Goal: Use online tool/utility: Utilize a website feature to perform a specific function

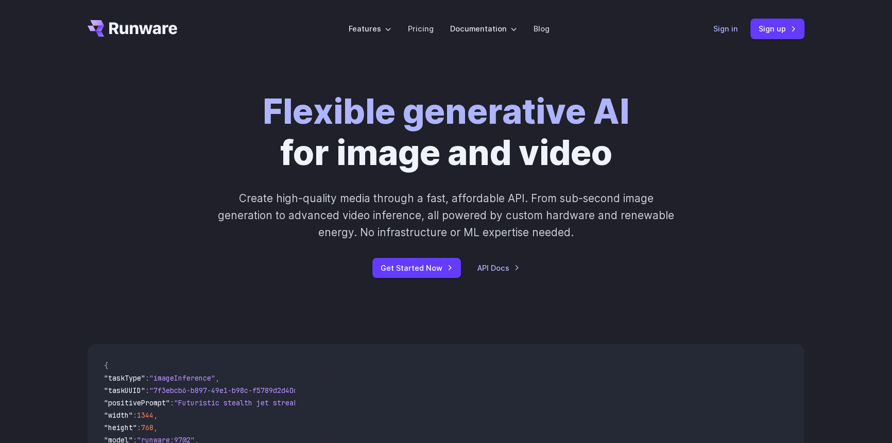
click at [727, 29] on link "Sign in" at bounding box center [726, 29] width 25 height 12
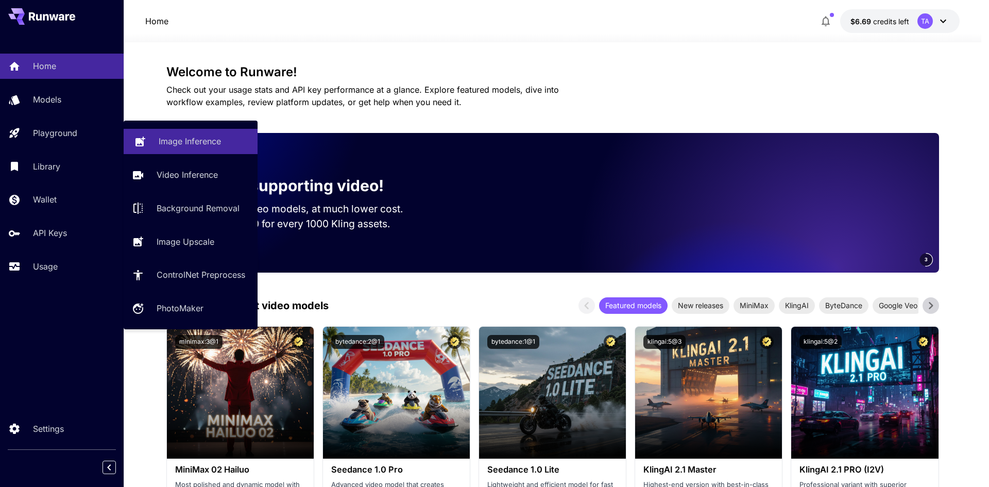
click at [206, 145] on p "Image Inference" at bounding box center [190, 141] width 62 height 12
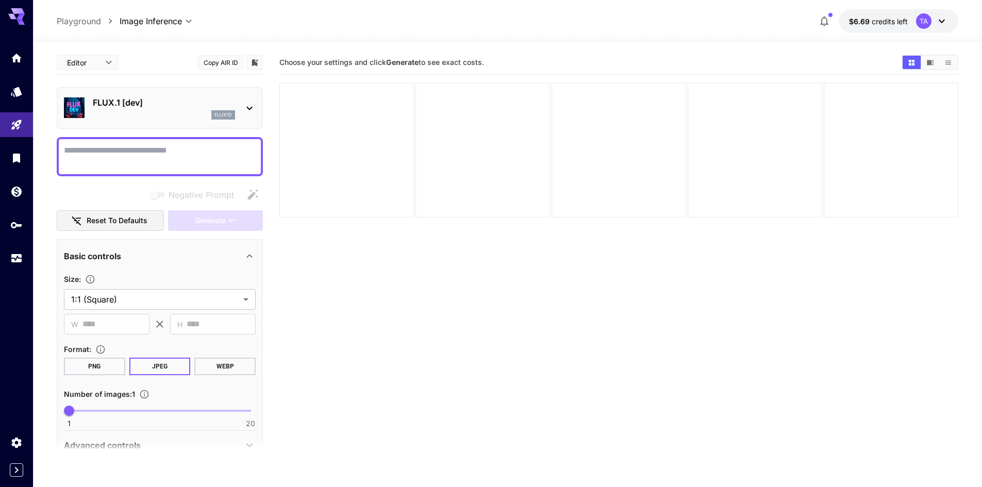
click at [140, 150] on textarea "Negative Prompt" at bounding box center [160, 156] width 192 height 25
click at [125, 99] on p "FLUX.1 [dev]" at bounding box center [164, 102] width 142 height 12
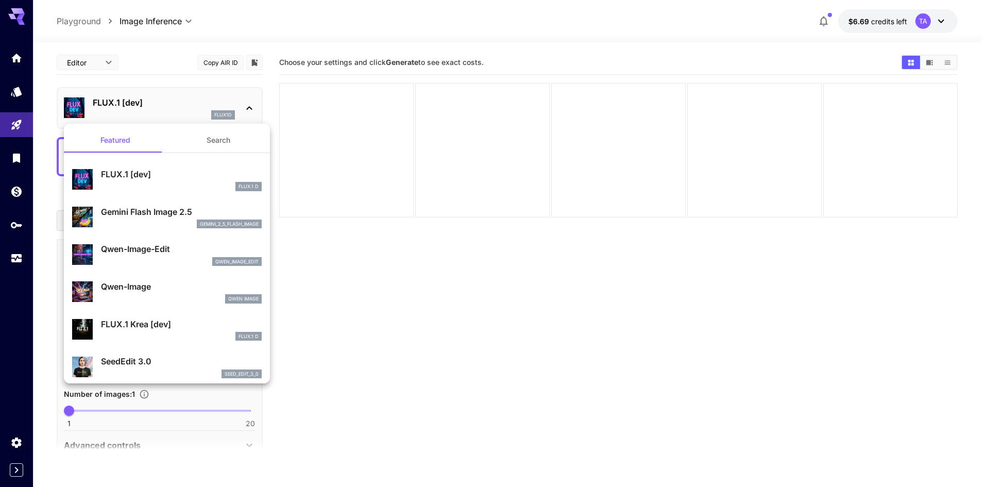
drag, startPoint x: 191, startPoint y: 224, endPoint x: 176, endPoint y: 257, distance: 36.0
drag, startPoint x: 501, startPoint y: 308, endPoint x: 150, endPoint y: 141, distance: 388.1
click at [495, 305] on div at bounding box center [494, 243] width 989 height 487
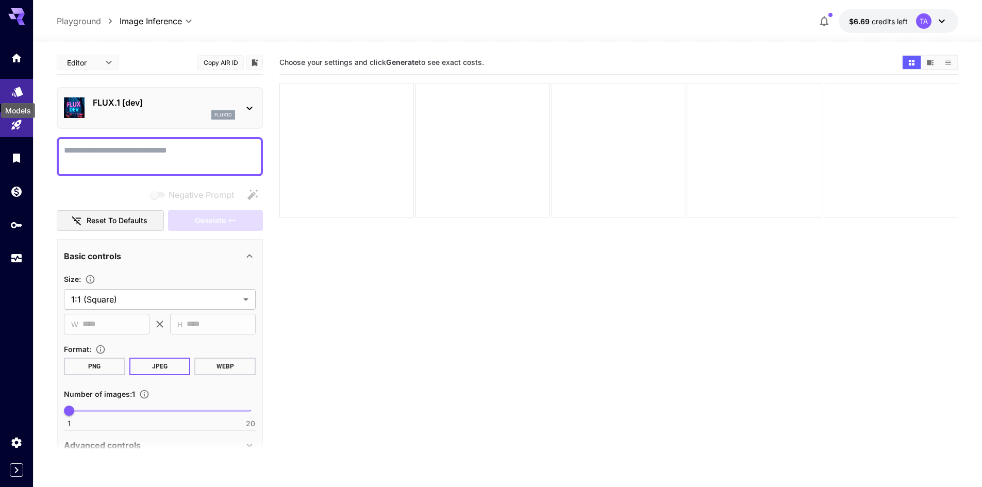
click at [21, 90] on icon "Models" at bounding box center [17, 88] width 11 height 10
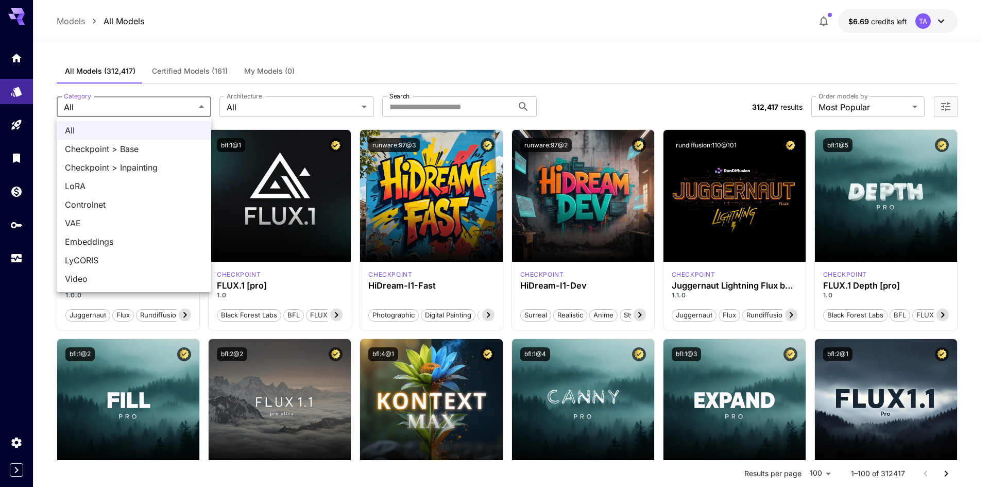
click at [195, 108] on div at bounding box center [494, 243] width 989 height 487
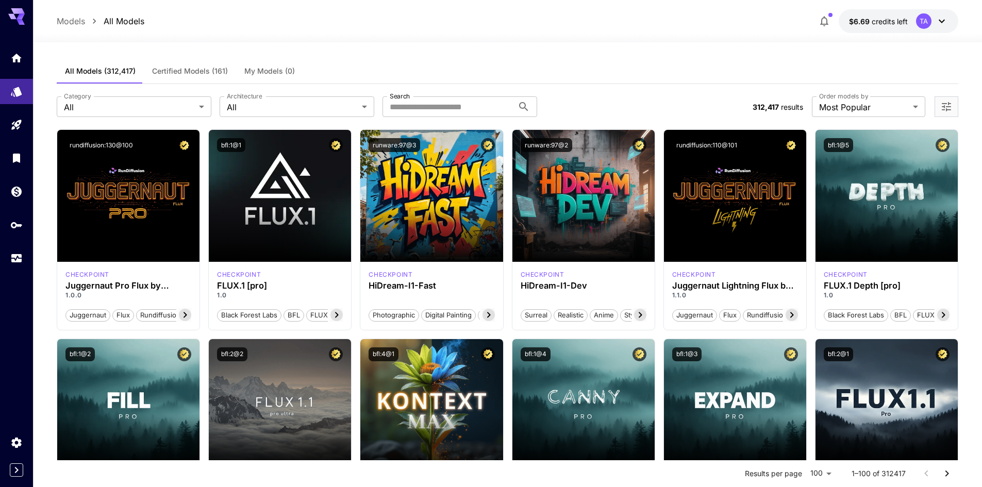
click at [447, 96] on div "**********" at bounding box center [507, 106] width 901 height 45
click at [444, 115] on input "Search" at bounding box center [447, 106] width 131 height 21
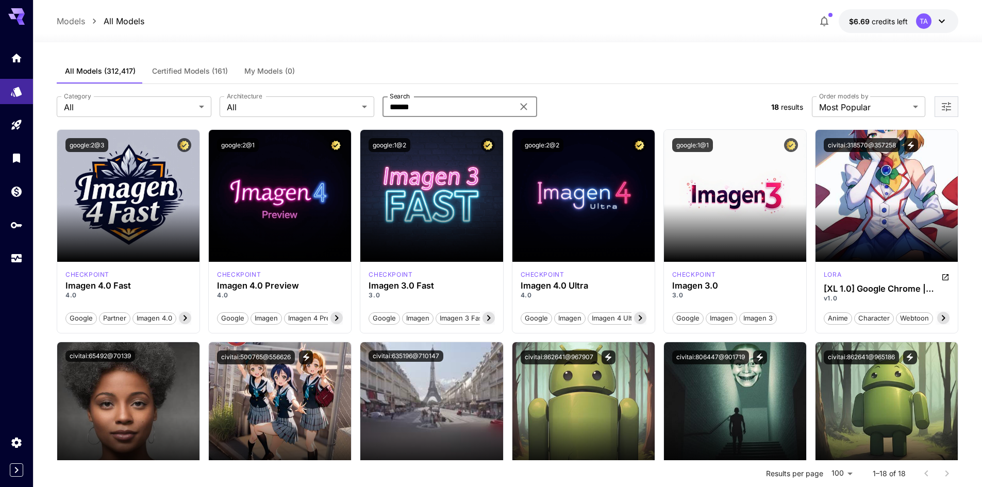
click at [453, 115] on input "******" at bounding box center [447, 106] width 131 height 21
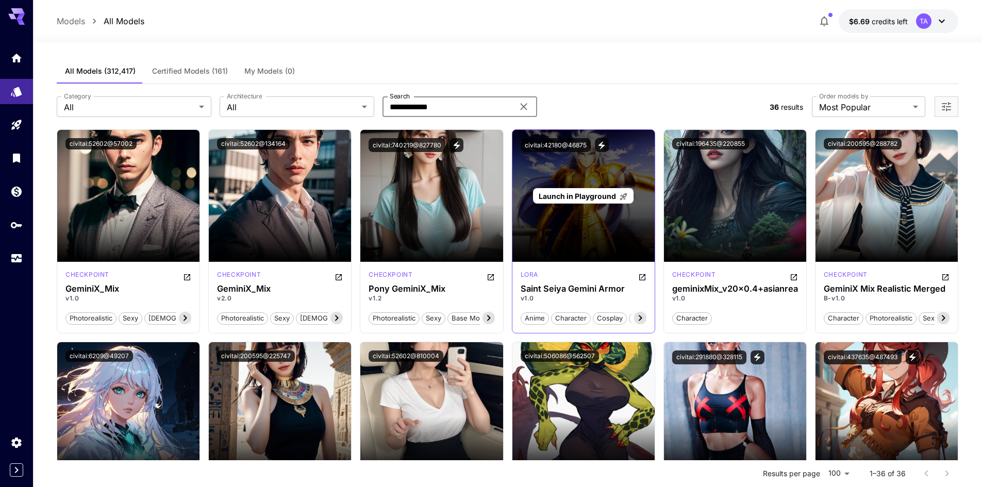
type input "**********"
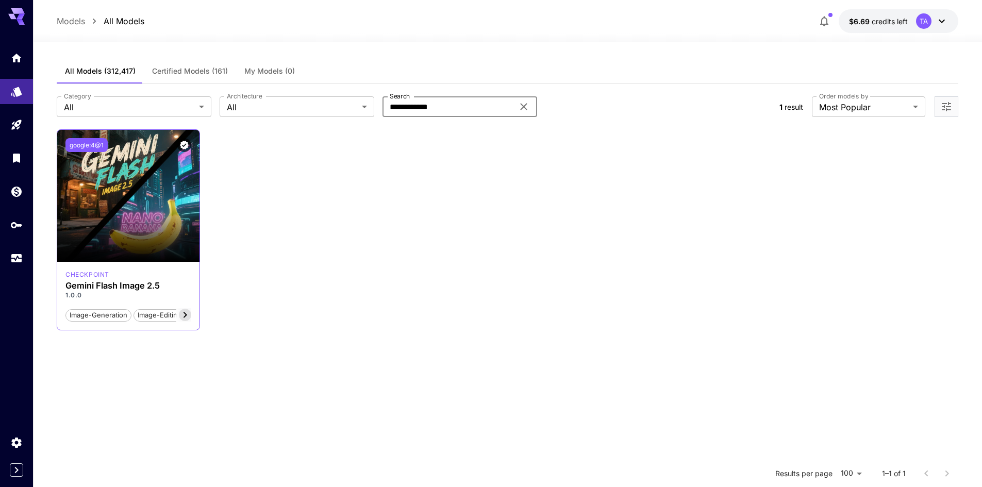
click at [93, 143] on button "google:4@1" at bounding box center [86, 145] width 42 height 14
click at [188, 317] on icon at bounding box center [185, 315] width 12 height 12
click at [186, 317] on icon at bounding box center [185, 315] width 12 height 12
click at [407, 307] on div "Launch in Playground google:4@1 checkpoint Gemini Flash Image 2.5 1.0.0 image-g…" at bounding box center [507, 229] width 901 height 201
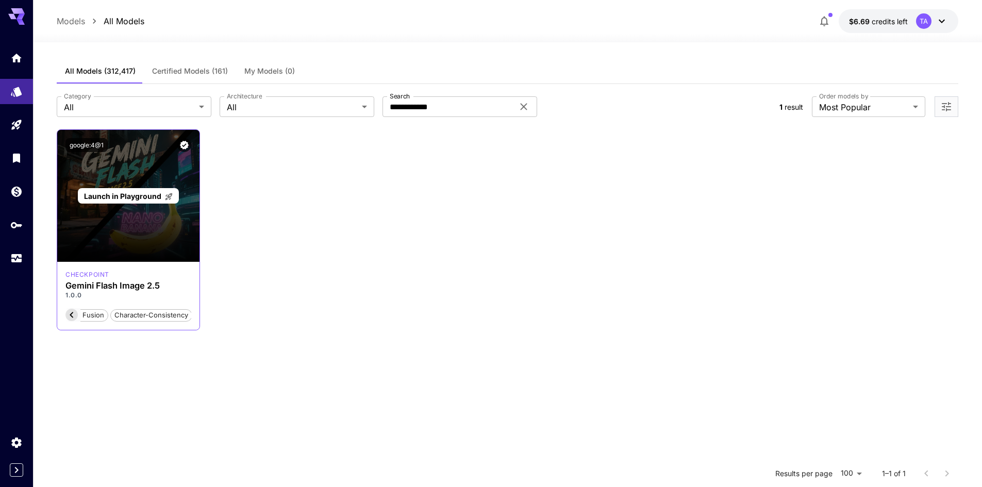
click at [115, 209] on div "Launch in Playground" at bounding box center [128, 196] width 142 height 132
click at [121, 197] on span "Launch in Playground" at bounding box center [122, 196] width 77 height 9
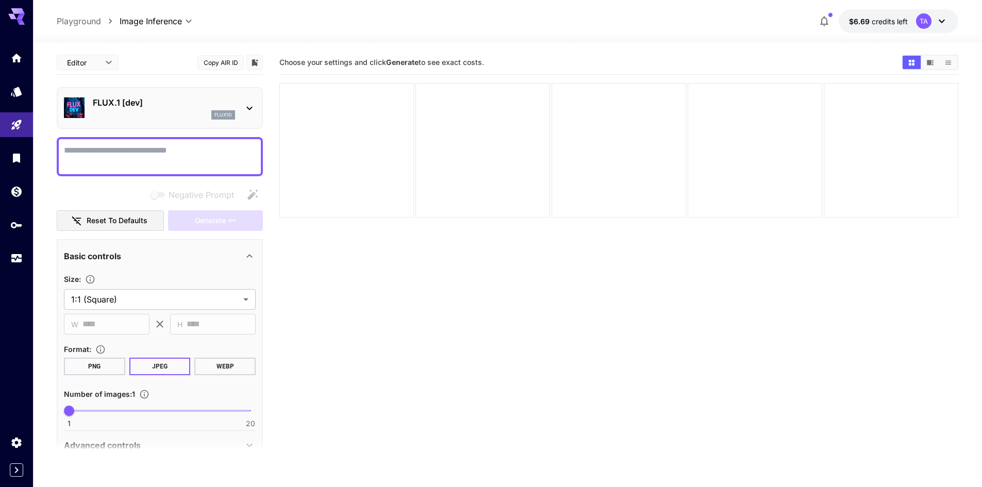
click at [183, 119] on div "flux1d" at bounding box center [164, 114] width 142 height 9
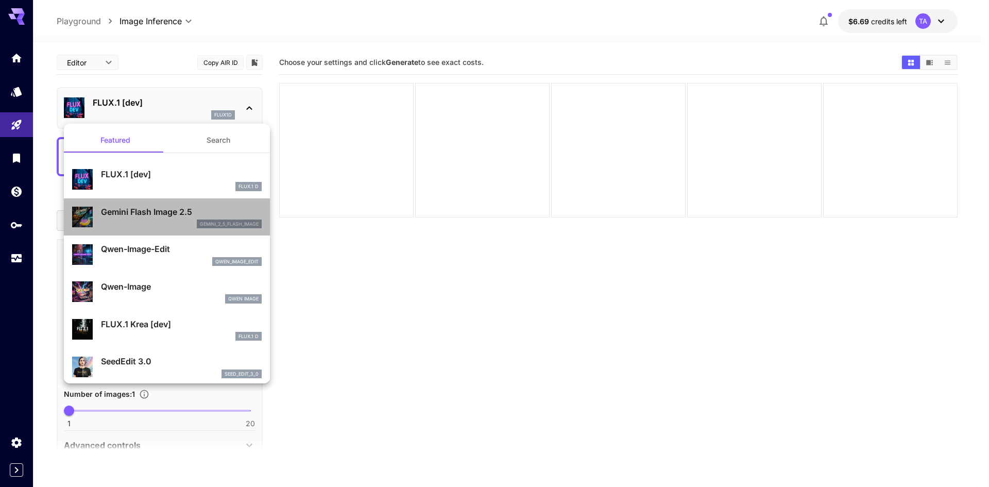
drag, startPoint x: 190, startPoint y: 223, endPoint x: 82, endPoint y: -45, distance: 288.1
click at [82, 0] on html "**********" at bounding box center [494, 284] width 989 height 568
